Goal: Information Seeking & Learning: Learn about a topic

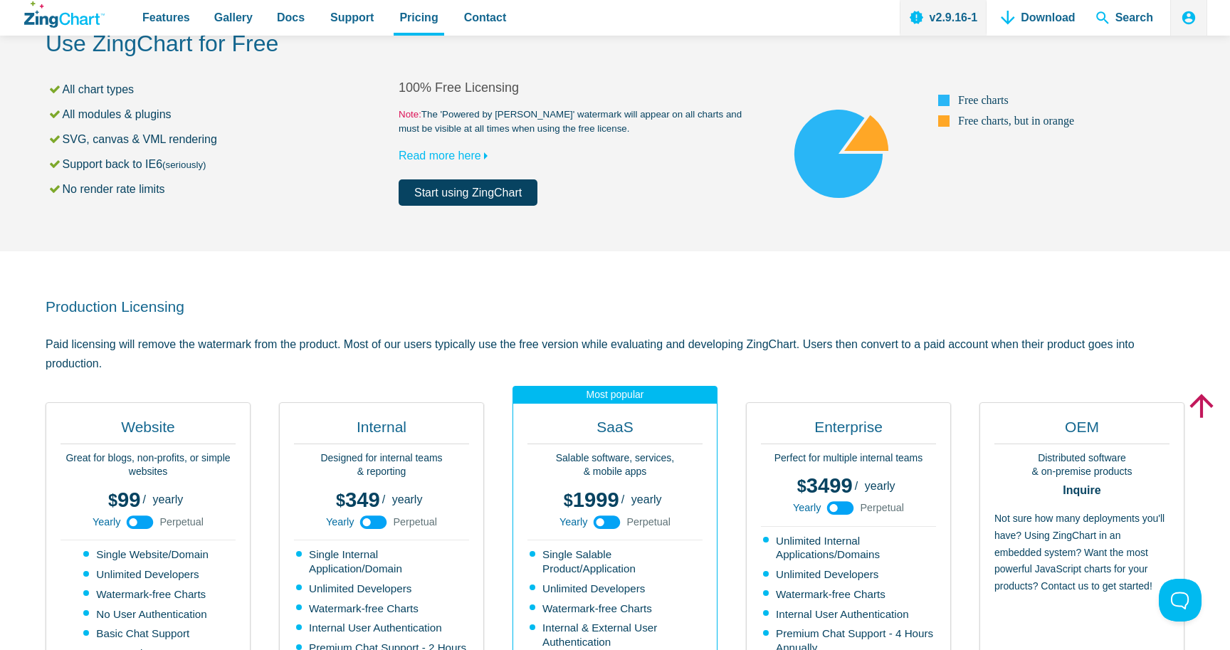
scroll to position [85, 0]
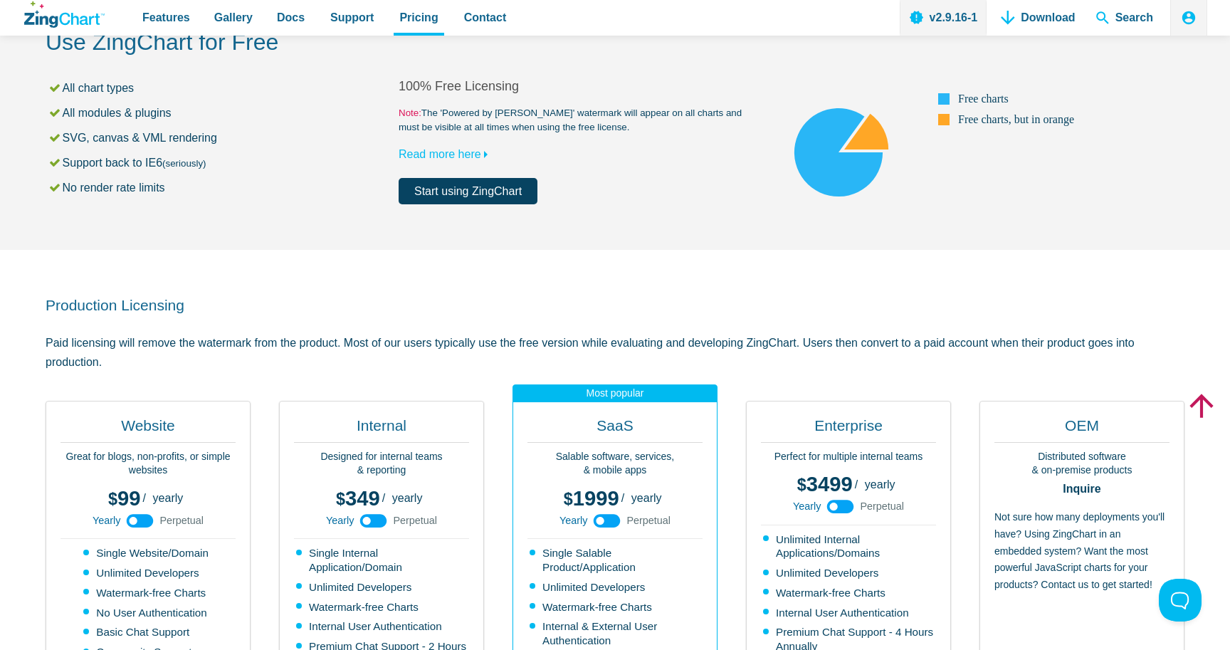
click at [848, 507] on use "App Content" at bounding box center [840, 507] width 27 height 14
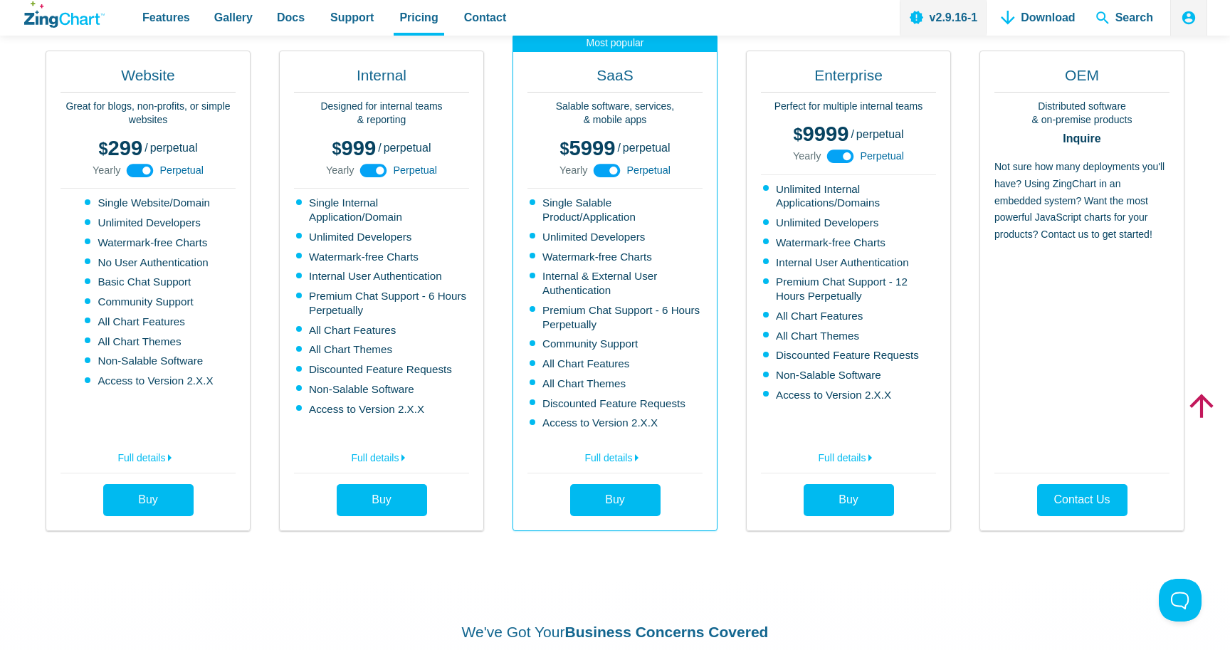
scroll to position [429, 0]
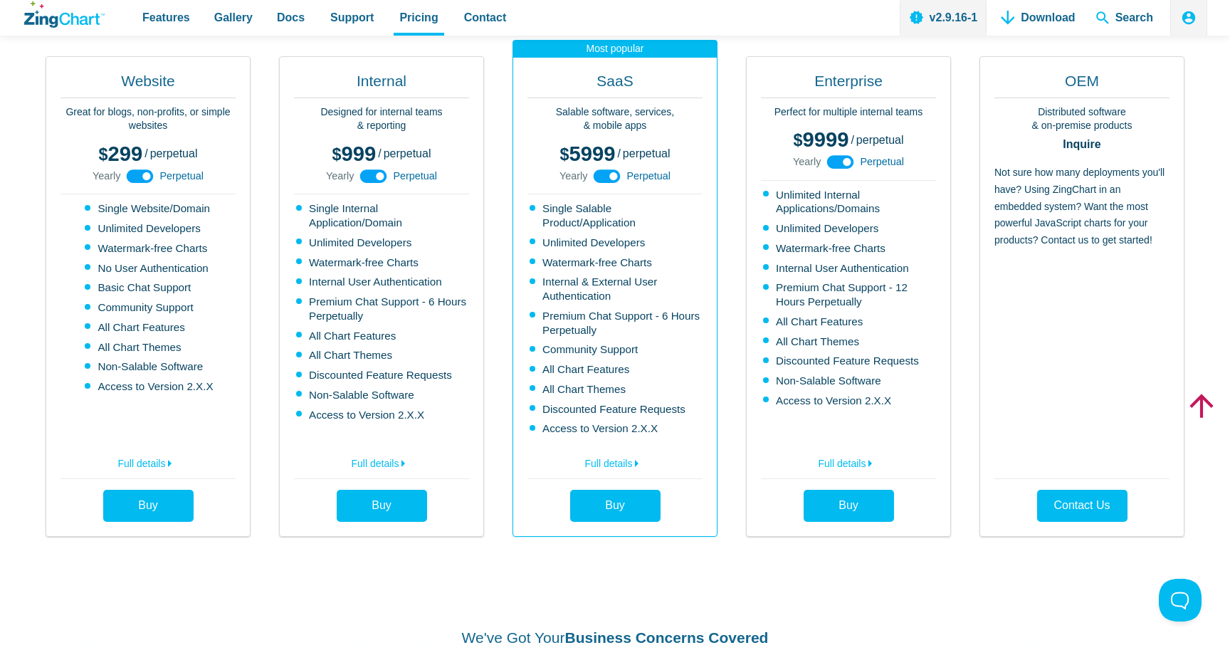
drag, startPoint x: 905, startPoint y: 162, endPoint x: 856, endPoint y: 161, distance: 49.1
click at [856, 161] on div "3499 9999 / yearly perpetual Yearly Perpetual" at bounding box center [848, 153] width 175 height 56
click at [867, 162] on span "Perpetual" at bounding box center [882, 162] width 44 height 10
drag, startPoint x: 859, startPoint y: 163, endPoint x: 940, endPoint y: 164, distance: 81.1
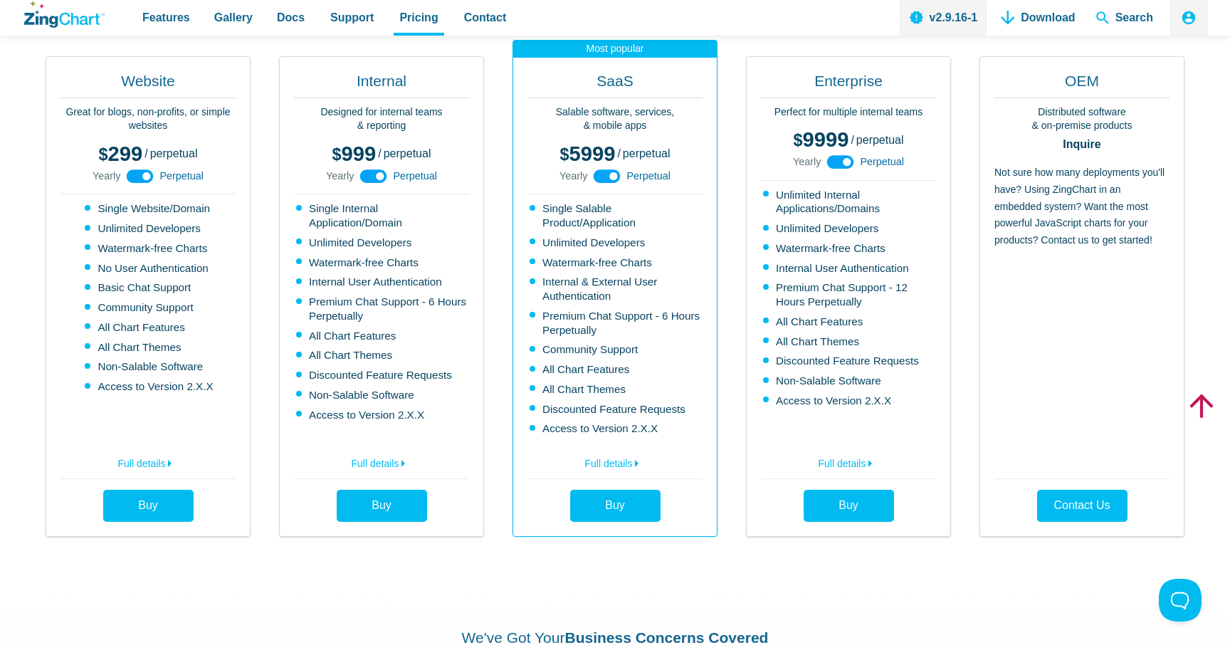
click at [940, 164] on div "Enterprise Perfect for multiple internal teams 3499 9999 / yearly perpetual Yea…" at bounding box center [848, 296] width 205 height 480
click at [878, 164] on span "Perpetual" at bounding box center [882, 162] width 44 height 10
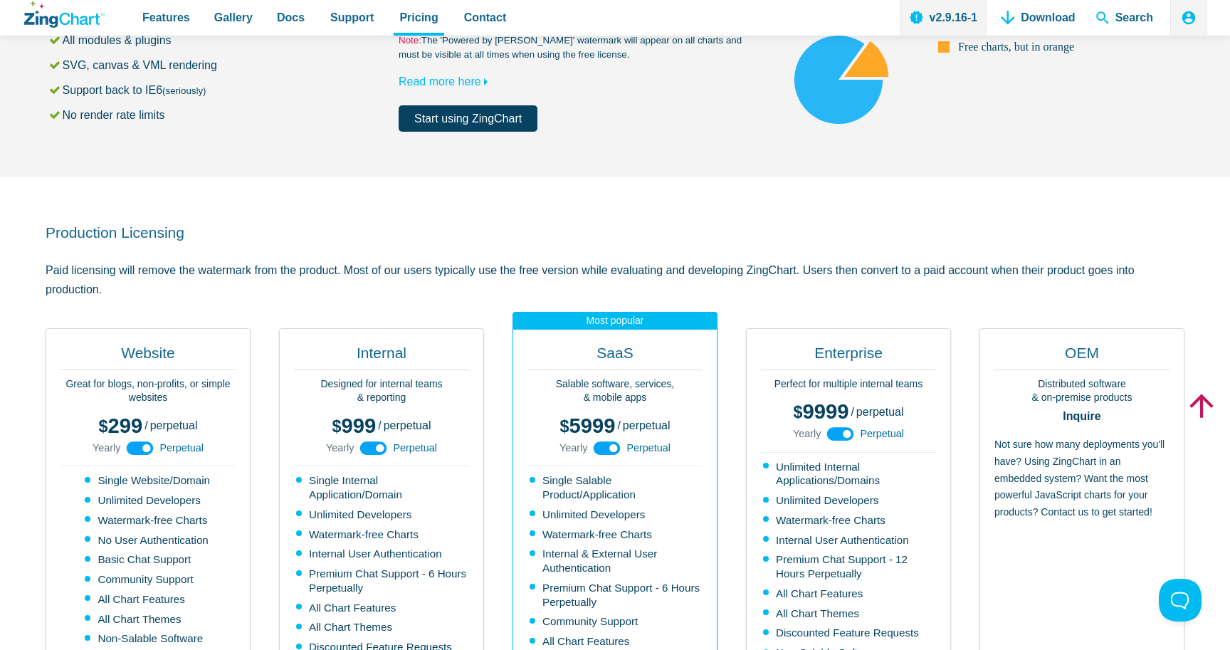
scroll to position [396, 0]
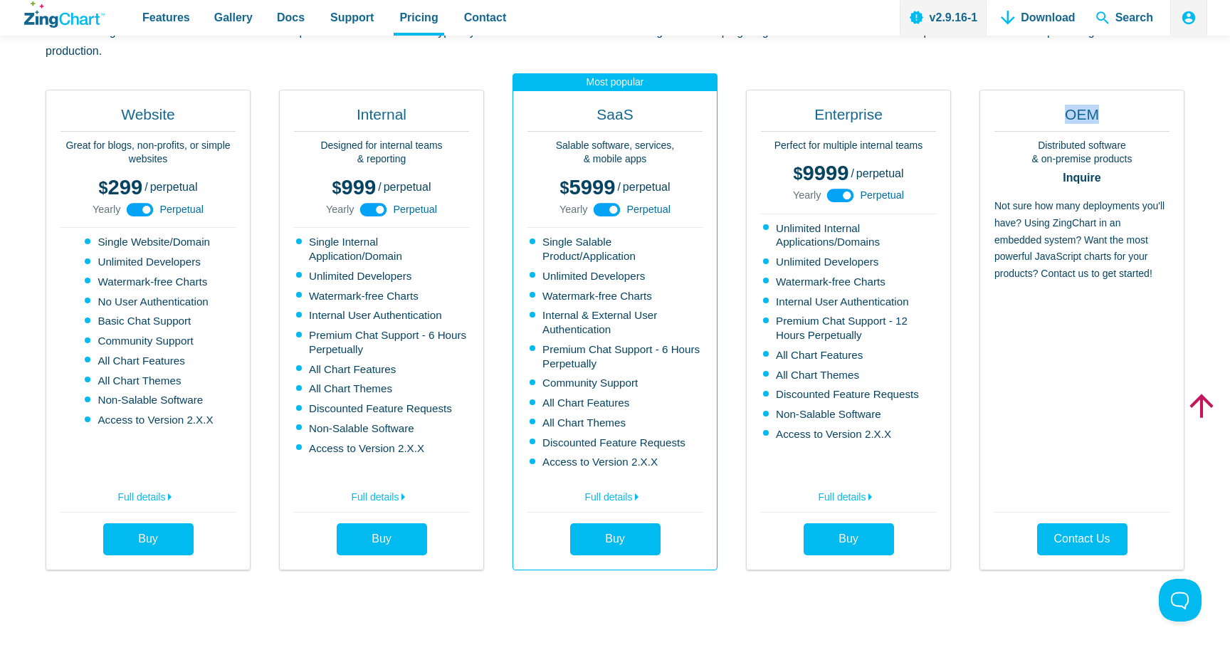
drag, startPoint x: 1060, startPoint y: 113, endPoint x: 1163, endPoint y: 132, distance: 104.3
click at [1163, 132] on div "OEM Distributed software & on-premise products Inquire Not sure how many deploy…" at bounding box center [1081, 330] width 205 height 480
click at [999, 577] on div "Production Licensing Paid licensing will remove the watermark from the product.…" at bounding box center [615, 277] width 1139 height 677
